Goal: Use online tool/utility: Utilize a website feature to perform a specific function

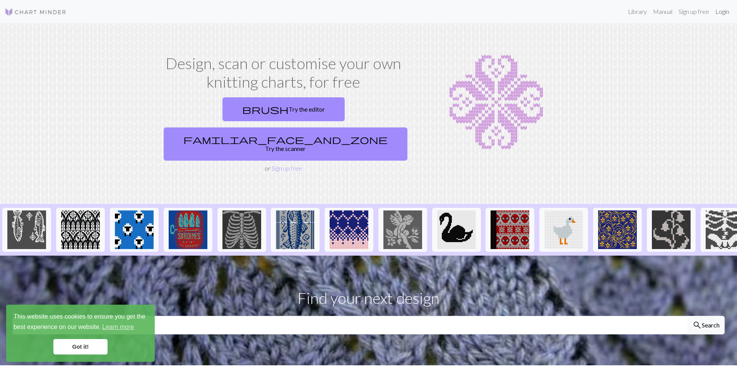
click at [720, 13] on link "Login" at bounding box center [722, 11] width 20 height 15
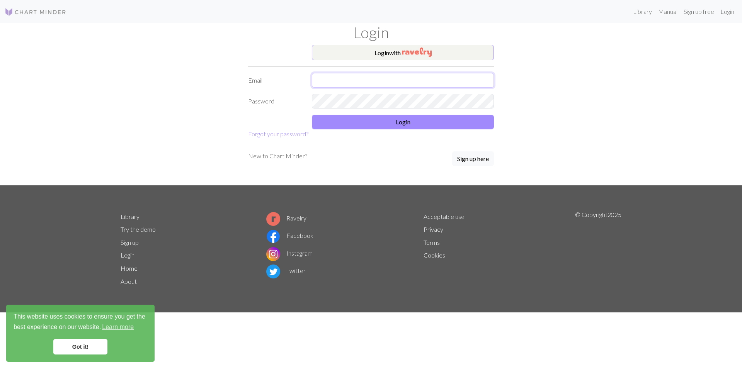
click at [343, 85] on input "text" at bounding box center [403, 80] width 182 height 15
type input "[EMAIL_ADDRESS][DOMAIN_NAME]"
click at [383, 121] on button "Login" at bounding box center [403, 122] width 182 height 15
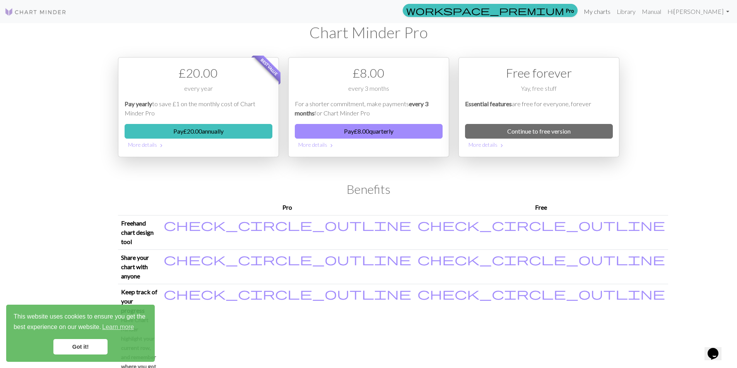
click at [599, 9] on link "My charts" at bounding box center [596, 11] width 33 height 15
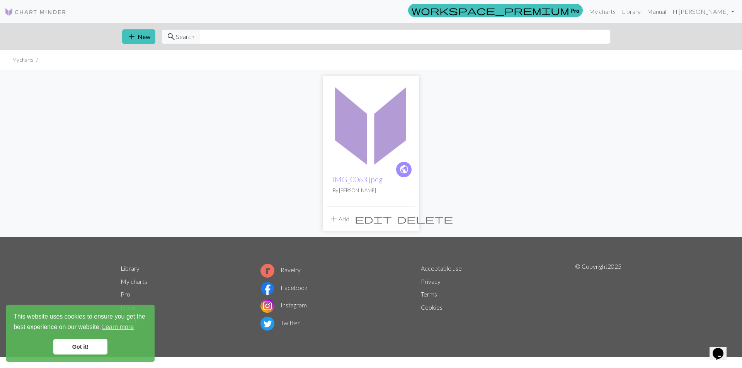
click at [355, 143] on img at bounding box center [371, 124] width 89 height 89
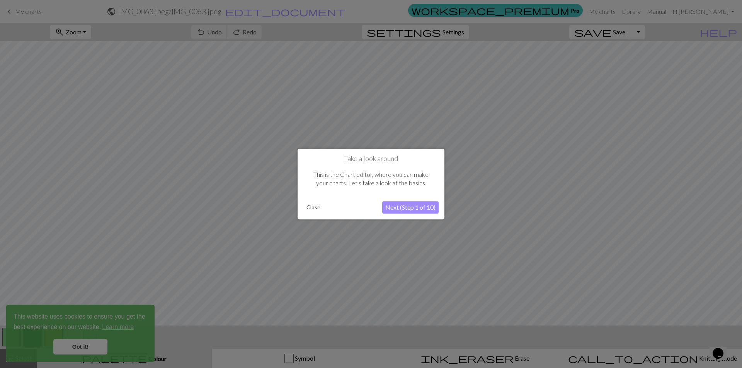
click at [309, 203] on button "Close" at bounding box center [314, 208] width 20 height 12
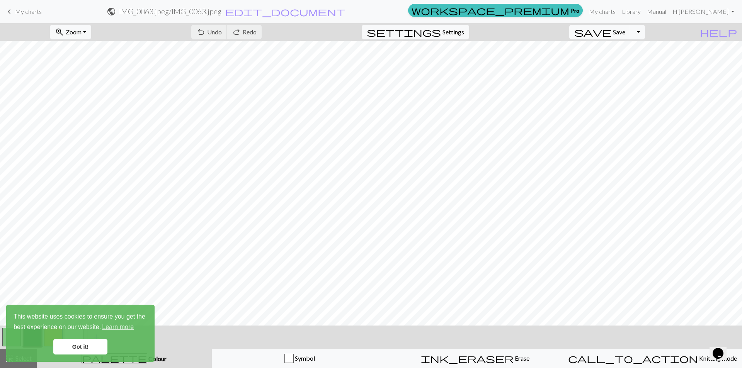
click at [83, 345] on link "Got it!" at bounding box center [80, 346] width 54 height 15
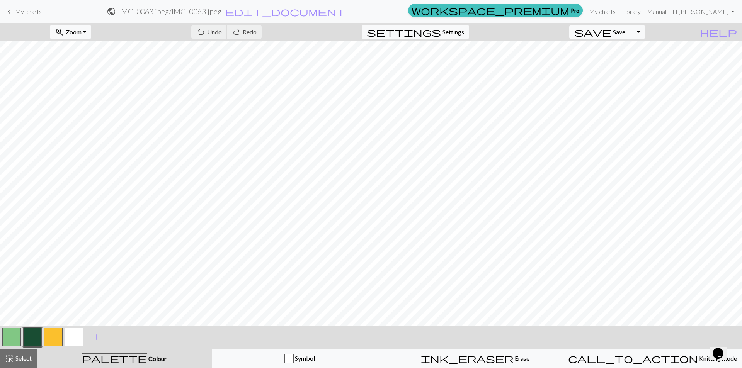
click at [50, 339] on div "Got it!" at bounding box center [81, 346] width 134 height 15
click at [58, 333] on button "button" at bounding box center [53, 337] width 19 height 19
click at [83, 340] on button "button" at bounding box center [74, 337] width 19 height 19
click at [26, 337] on button "button" at bounding box center [32, 337] width 19 height 19
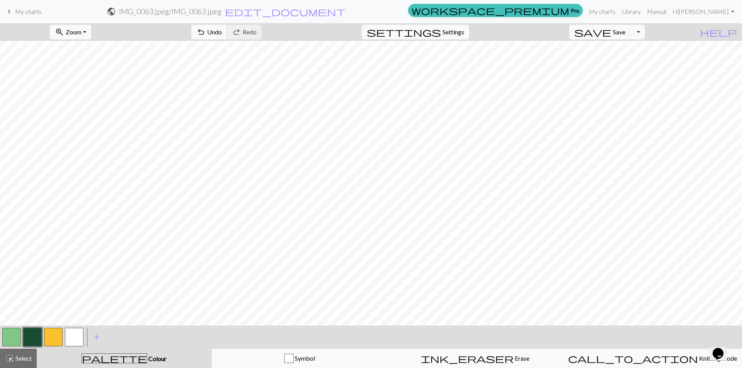
scroll to position [143, 0]
click at [12, 340] on button "button" at bounding box center [11, 337] width 19 height 19
click at [35, 337] on button "button" at bounding box center [32, 337] width 19 height 19
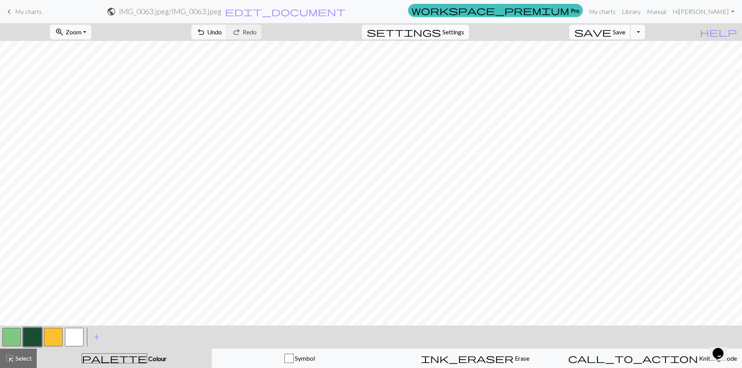
click at [626, 28] on button "save Save Save" at bounding box center [600, 32] width 61 height 15
click at [612, 33] on span "save" at bounding box center [593, 32] width 37 height 11
